Goal: Information Seeking & Learning: Check status

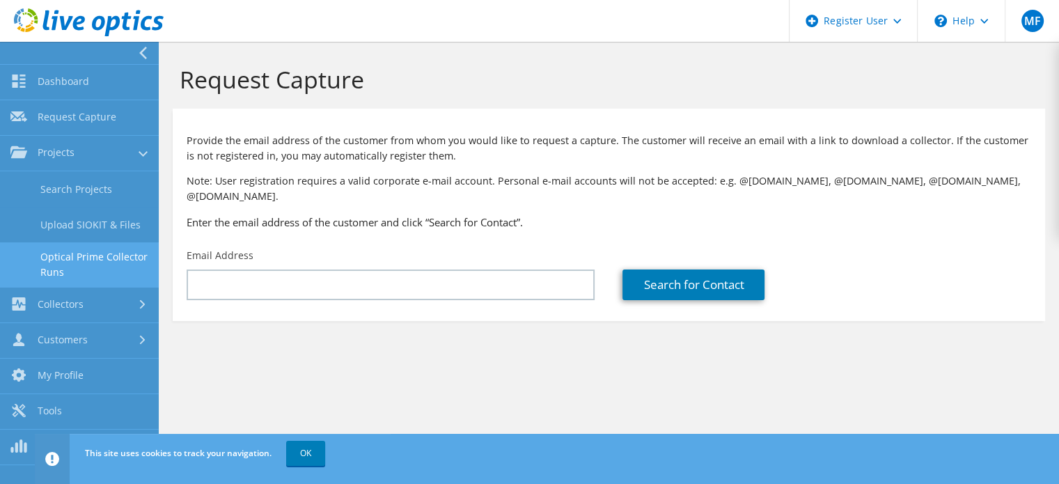
click at [56, 256] on link "Optical Prime Collector Runs" at bounding box center [79, 264] width 159 height 45
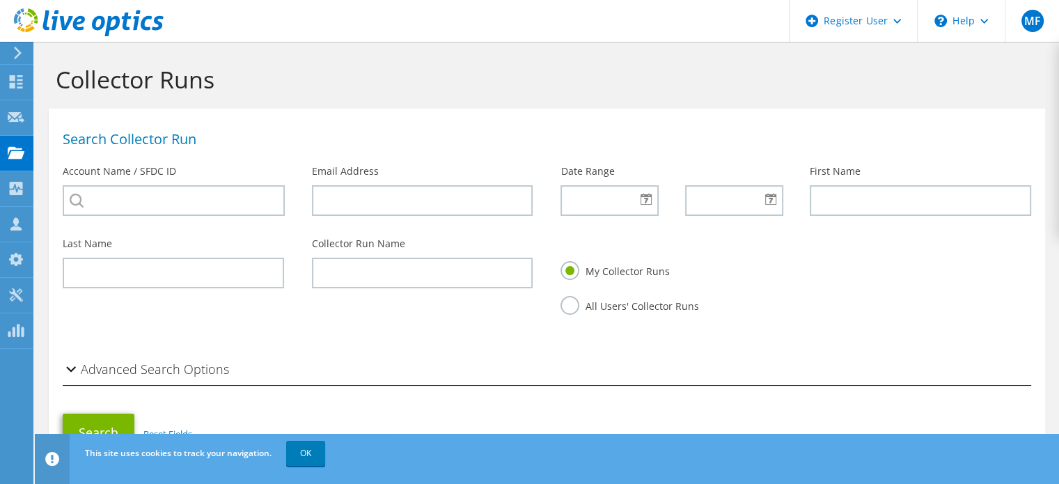
click at [573, 306] on label "All Users' Collector Runs" at bounding box center [629, 304] width 138 height 17
click at [0, 0] on input "All Users' Collector Runs" at bounding box center [0, 0] width 0 height 0
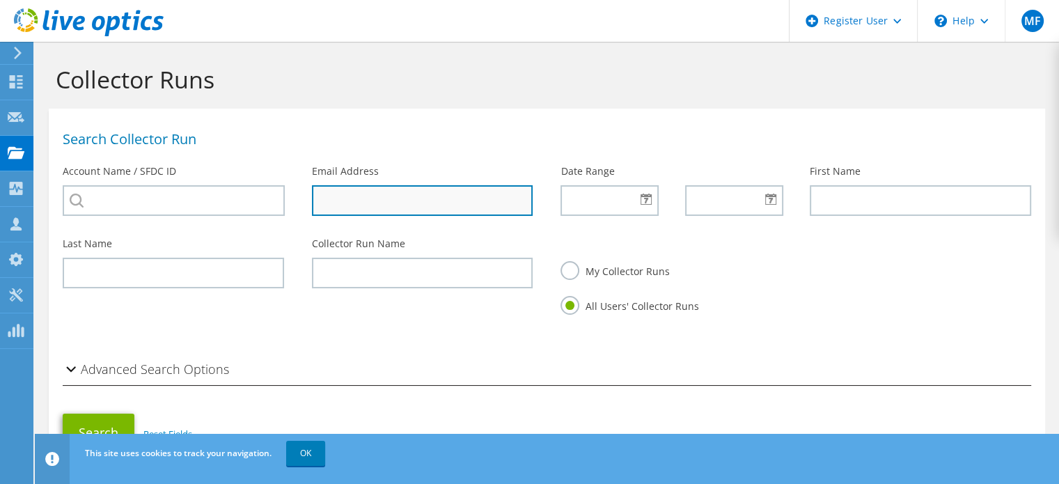
click at [412, 198] on input "text" at bounding box center [422, 200] width 221 height 31
type input "[EMAIL_ADDRESS][PERSON_NAME][DOMAIN_NAME]"
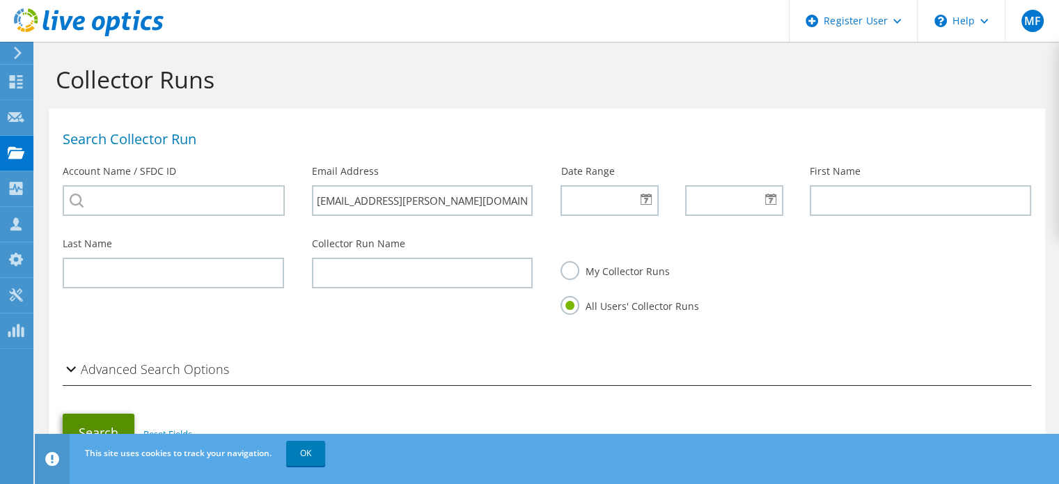
click at [89, 420] on button "Search" at bounding box center [99, 432] width 72 height 38
click at [310, 457] on link "OK" at bounding box center [305, 453] width 39 height 25
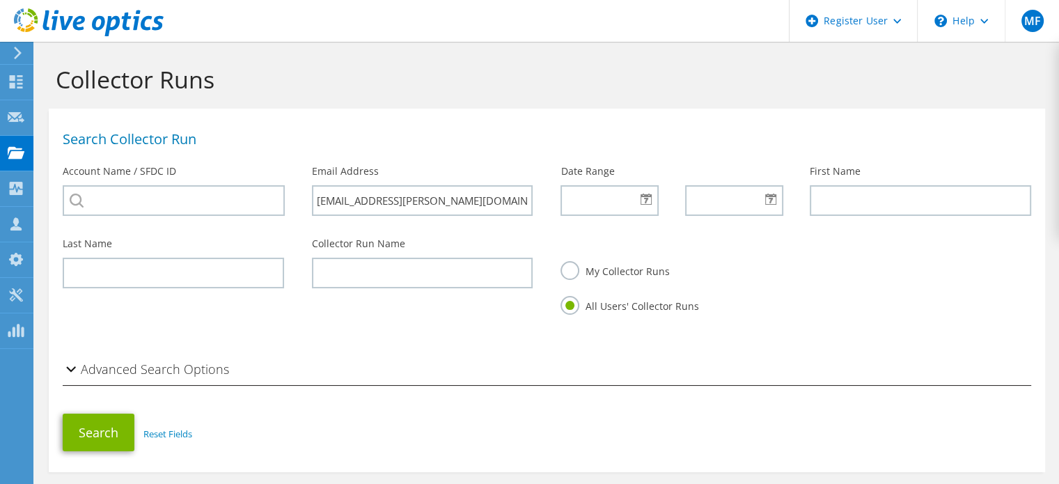
scroll to position [80, 0]
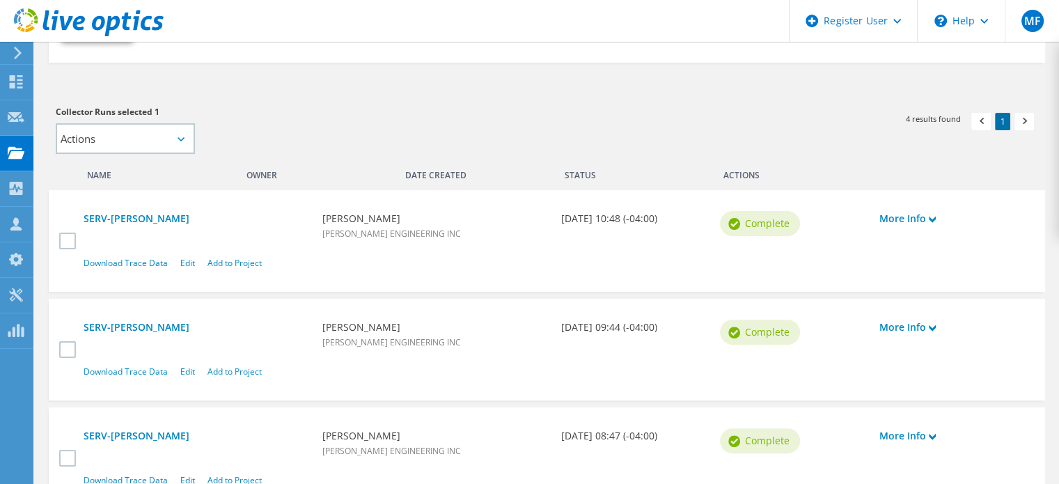
scroll to position [418, 0]
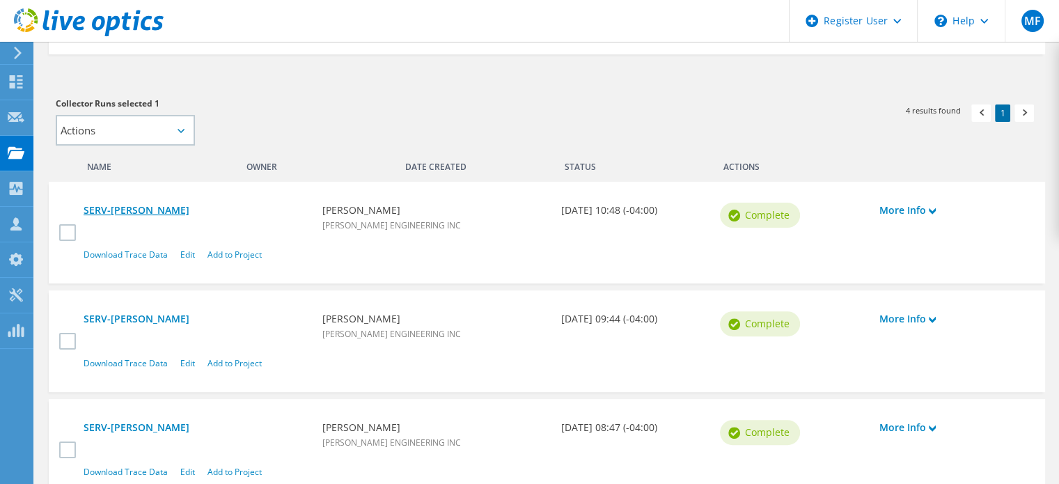
click at [125, 209] on link "SERV-[PERSON_NAME]" at bounding box center [196, 210] width 225 height 15
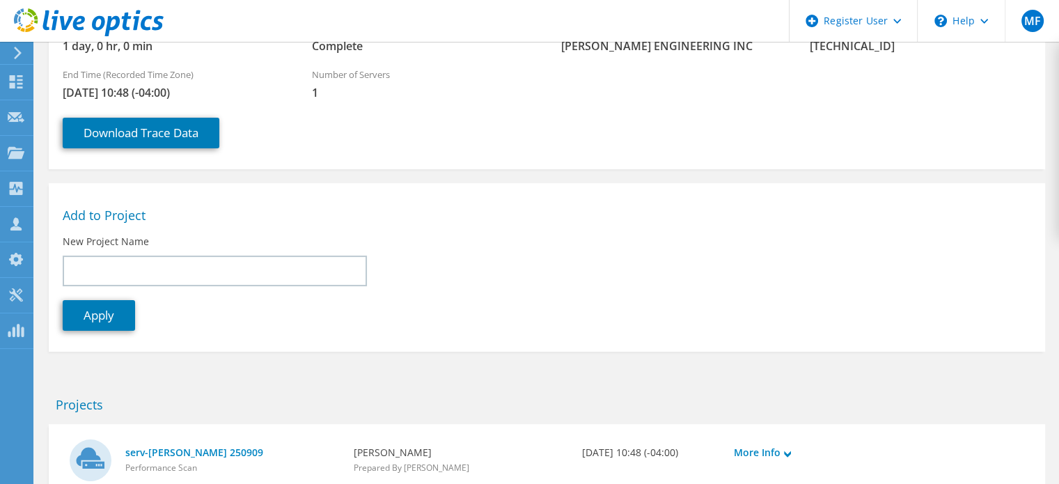
scroll to position [294, 0]
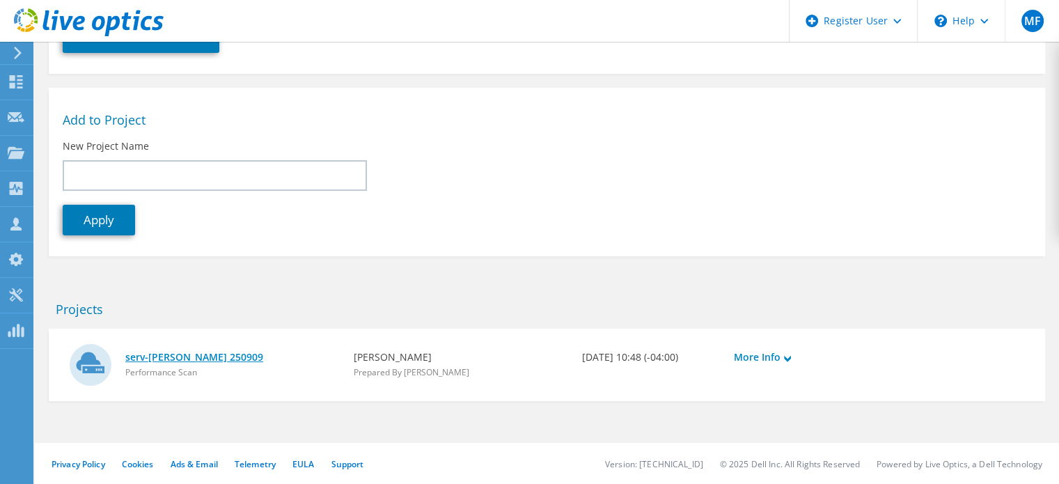
click at [181, 354] on link "serv-sharpe 250909" at bounding box center [232, 356] width 214 height 15
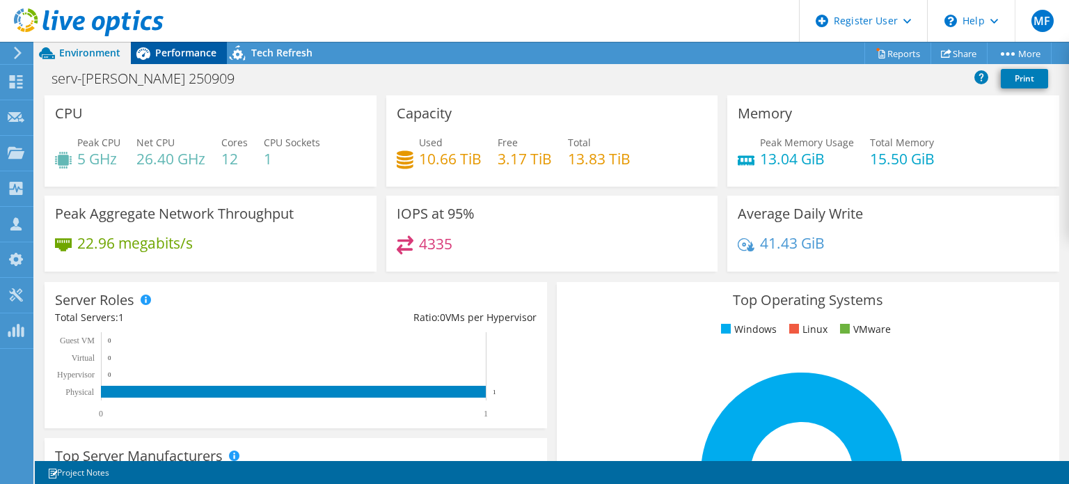
click at [174, 59] on div "Performance" at bounding box center [179, 53] width 96 height 22
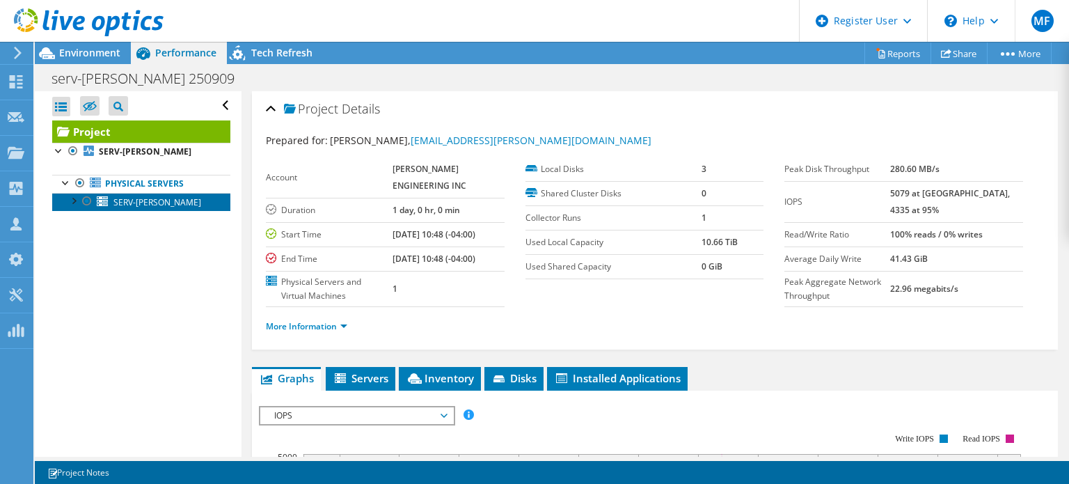
click at [138, 202] on span "SERV-[PERSON_NAME]" at bounding box center [157, 202] width 88 height 12
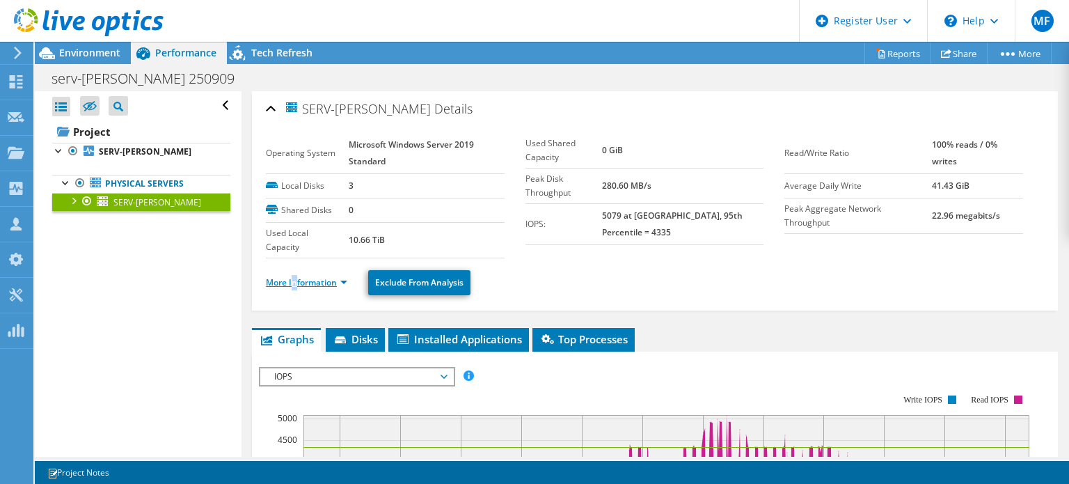
click at [296, 275] on li "More Information" at bounding box center [311, 282] width 90 height 15
click at [299, 281] on link "More Information" at bounding box center [306, 282] width 81 height 12
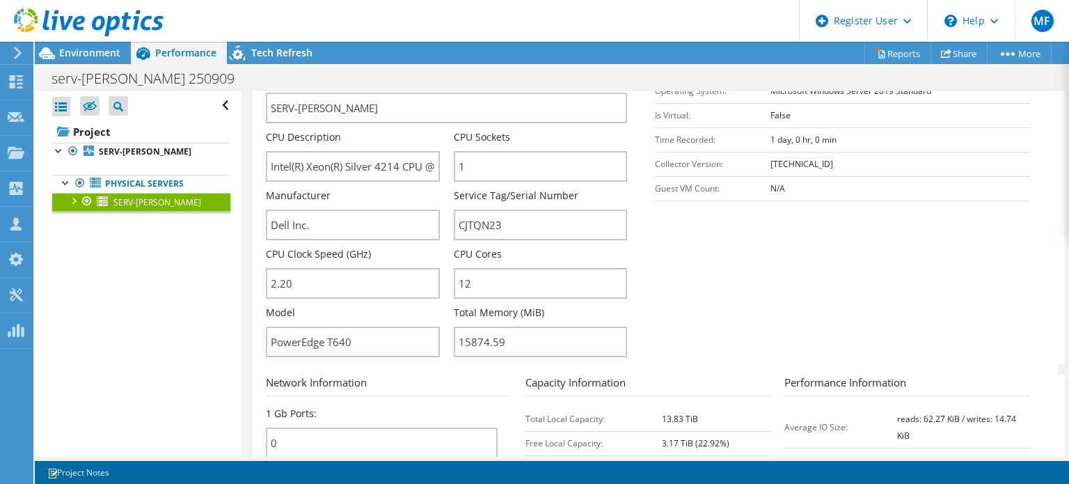
scroll to position [278, 0]
click at [61, 56] on span "Environment" at bounding box center [89, 52] width 61 height 13
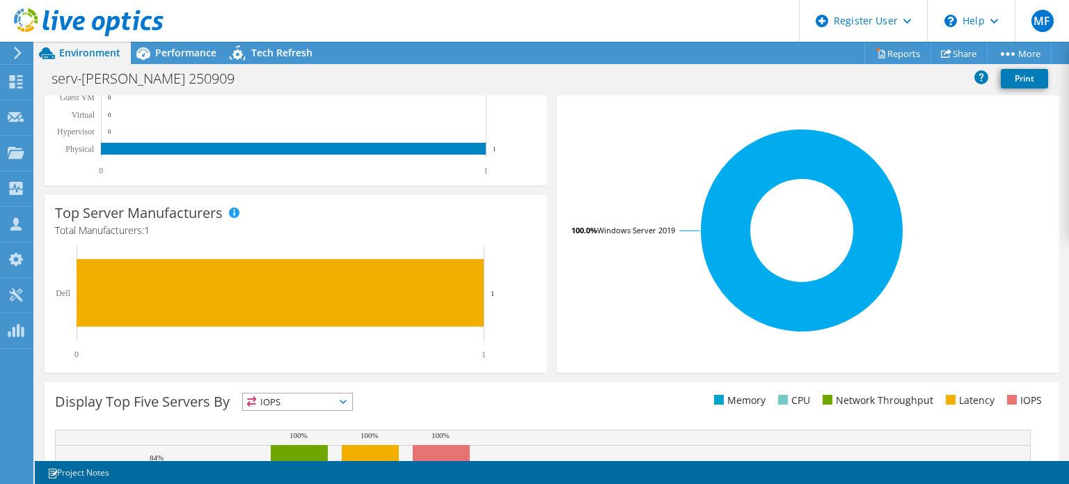
scroll to position [209, 0]
